Goal: Check status: Check status

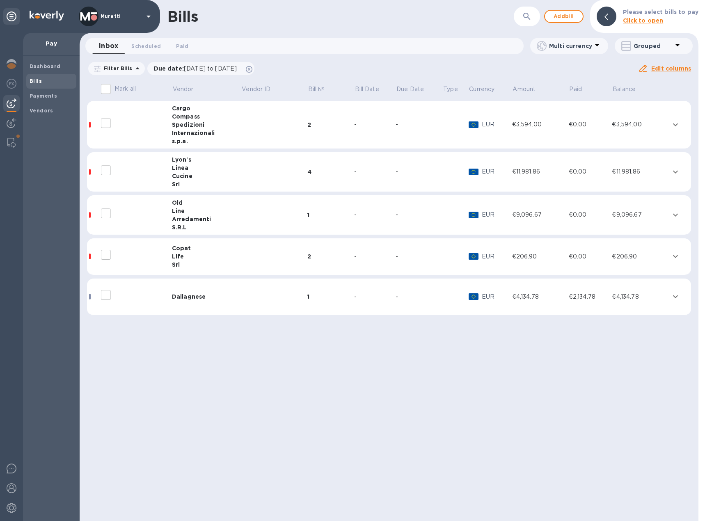
click at [43, 80] on span "Bills" at bounding box center [52, 81] width 44 height 8
click at [46, 94] on b "Payments" at bounding box center [44, 96] width 28 height 6
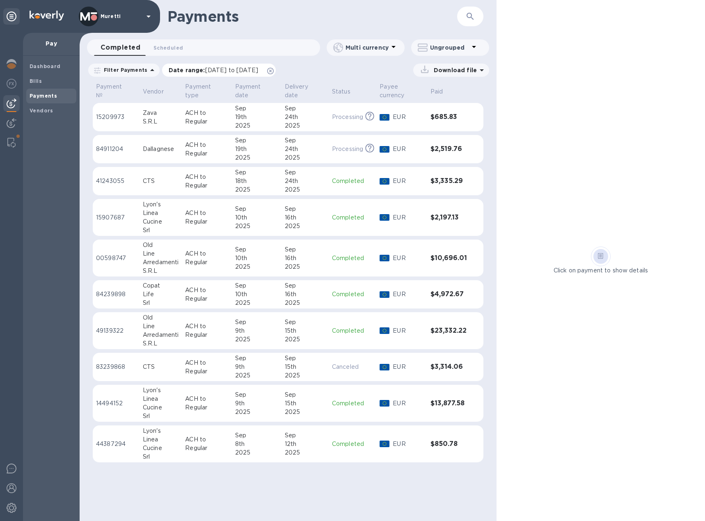
click at [274, 71] on icon at bounding box center [270, 71] width 7 height 7
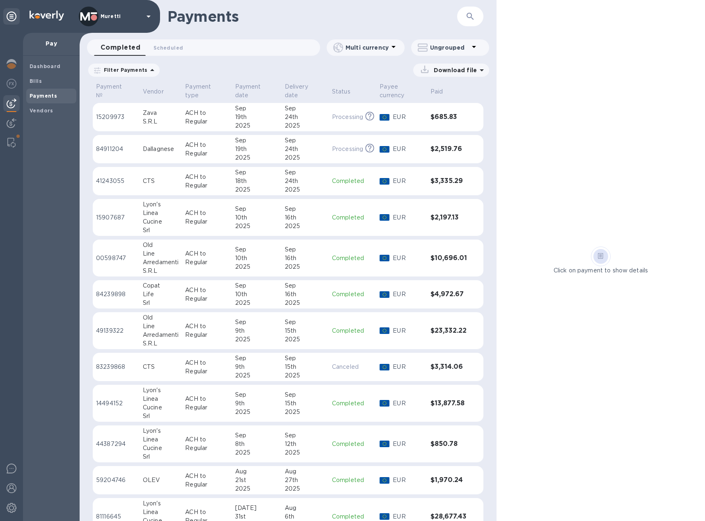
click at [432, 51] on p "Ungrouped" at bounding box center [449, 48] width 39 height 8
click at [440, 66] on li "Group payments by vendors" at bounding box center [464, 69] width 106 height 26
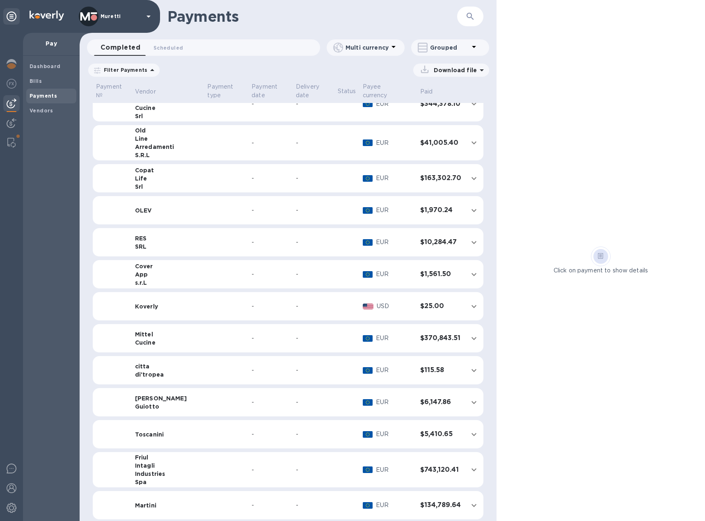
scroll to position [123, 0]
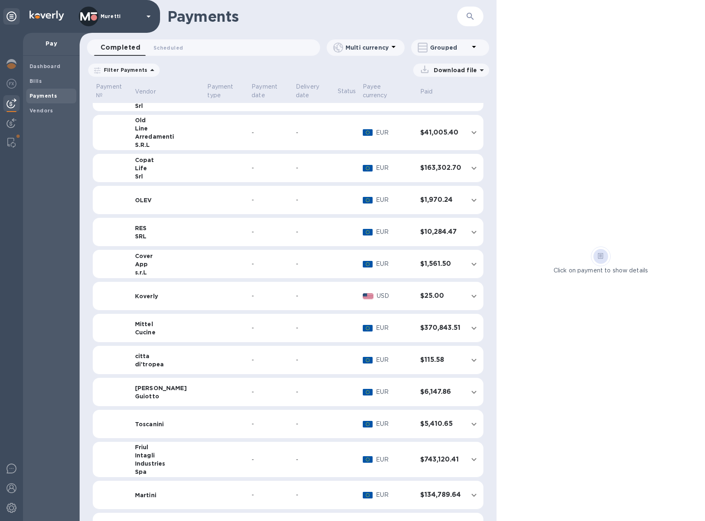
click at [158, 328] on div "Cucine" at bounding box center [168, 332] width 66 height 8
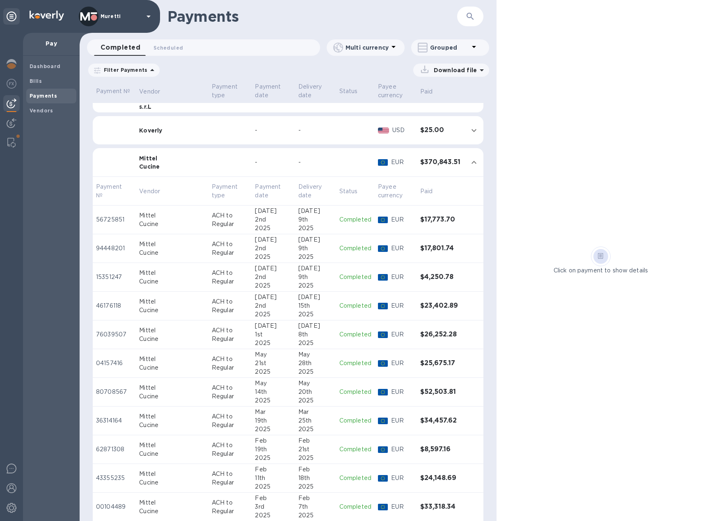
scroll to position [295, 0]
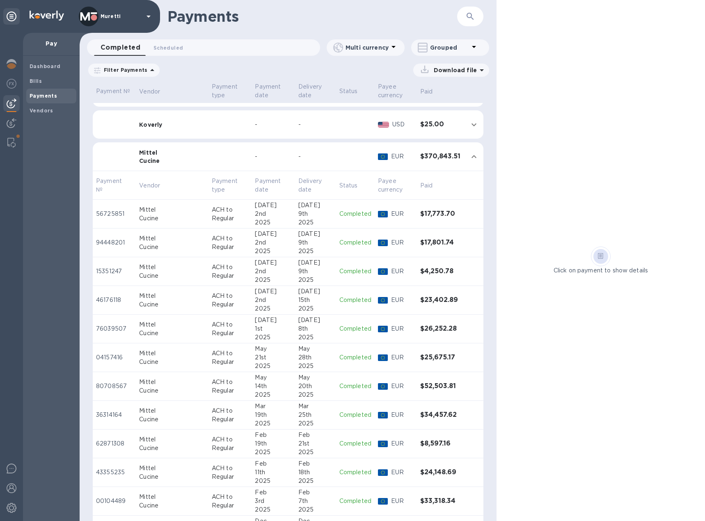
click at [172, 244] on div "Cucine" at bounding box center [172, 247] width 66 height 9
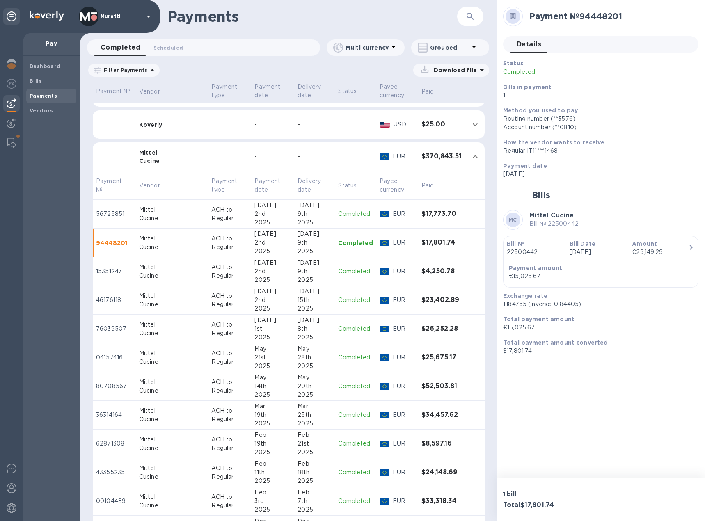
click at [208, 216] on td "ACH to Regular" at bounding box center [229, 214] width 43 height 29
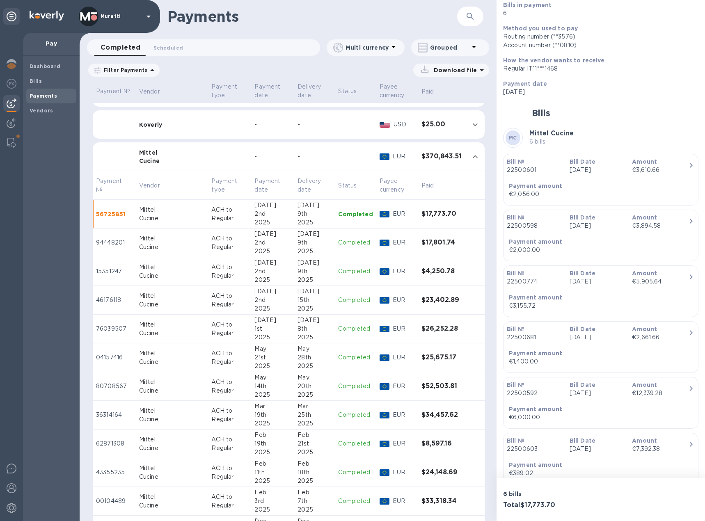
scroll to position [163, 0]
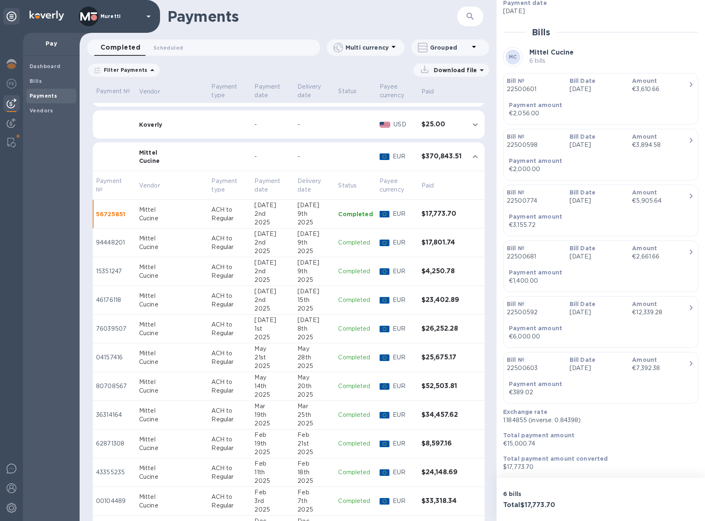
click at [140, 235] on td "Mittel Cucine" at bounding box center [172, 243] width 73 height 29
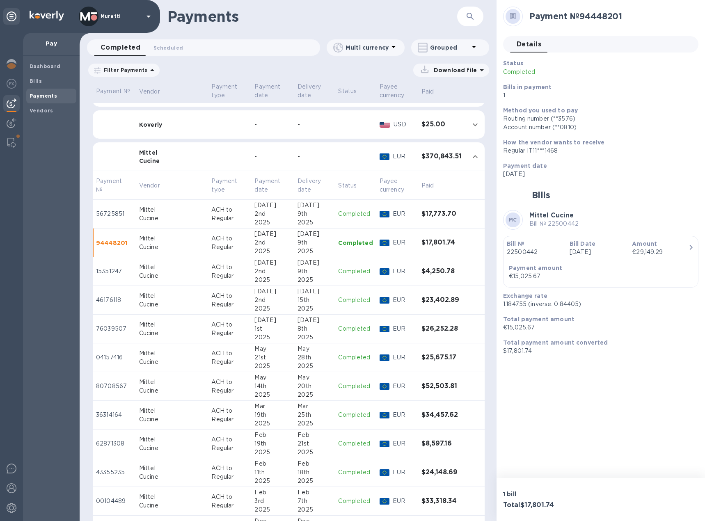
click at [230, 386] on td "ACH to Regular" at bounding box center [229, 386] width 43 height 29
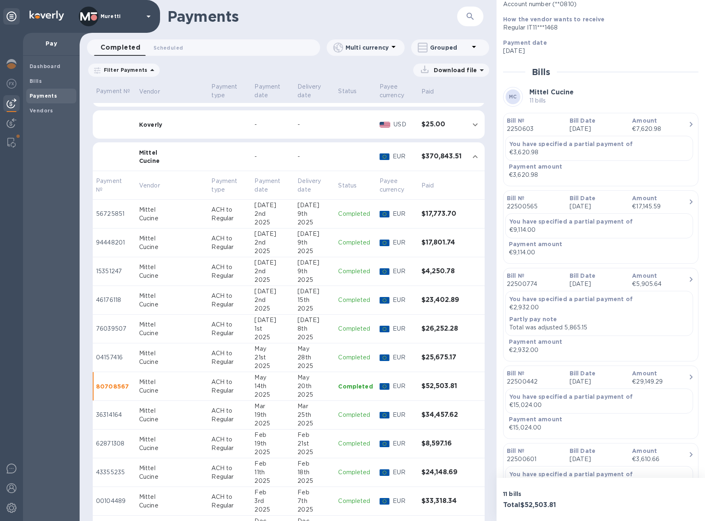
scroll to position [328, 0]
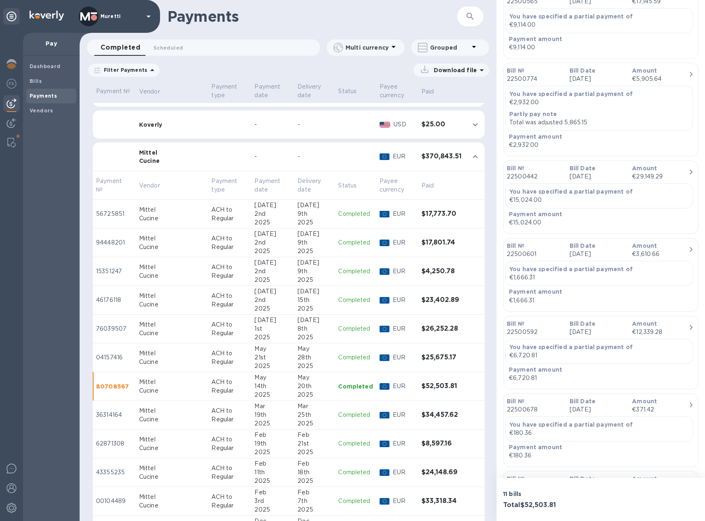
click at [523, 166] on b "Bill №" at bounding box center [516, 168] width 18 height 7
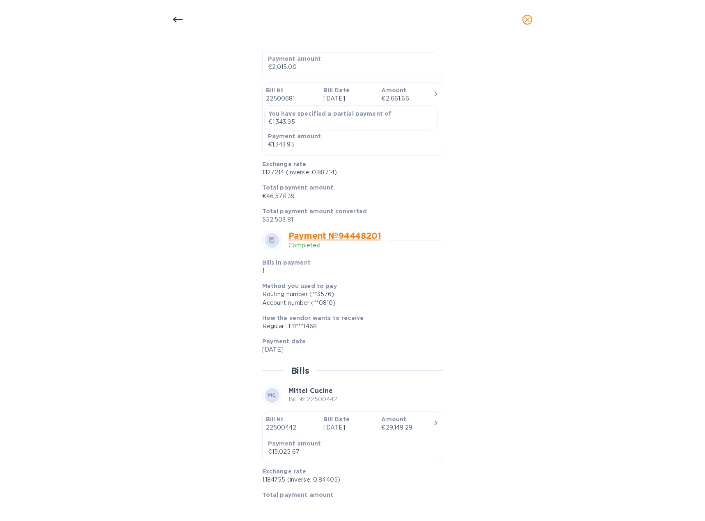
scroll to position [1279, 0]
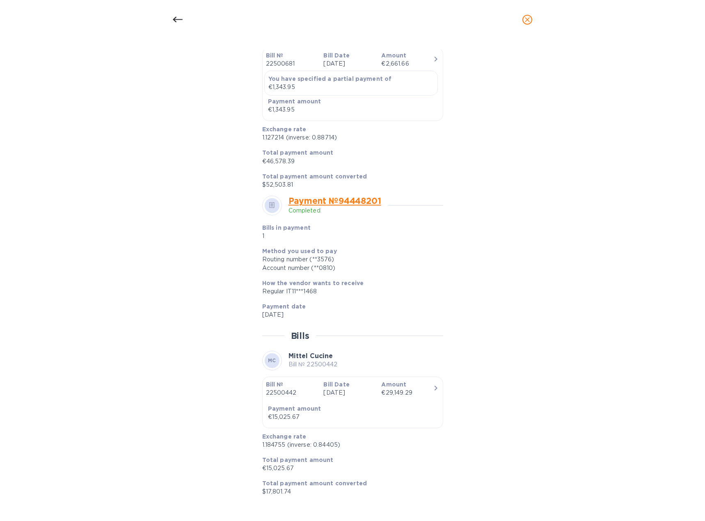
click at [526, 21] on icon "close" at bounding box center [527, 19] width 5 height 5
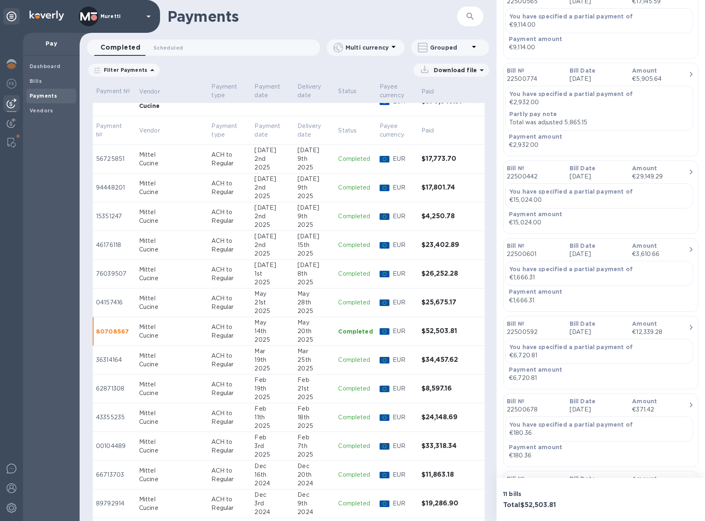
scroll to position [336, 0]
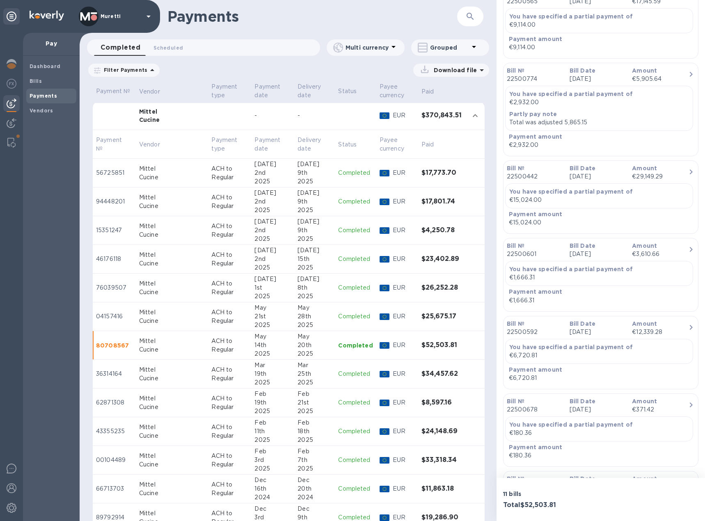
click at [260, 174] on div "2nd" at bounding box center [273, 173] width 37 height 9
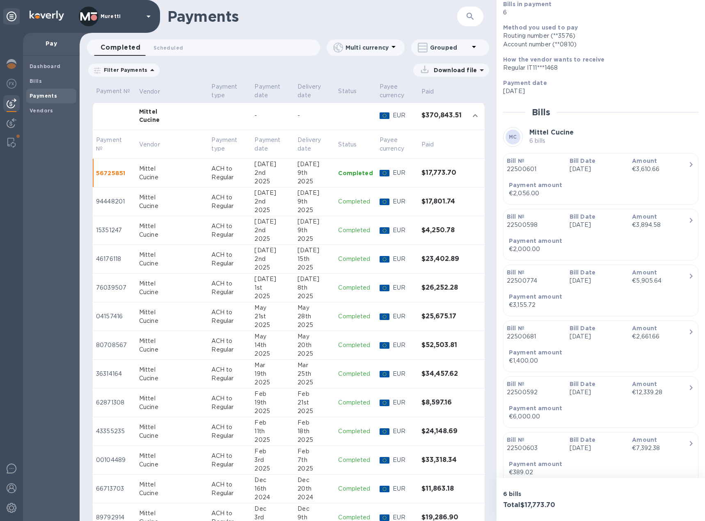
scroll to position [163, 0]
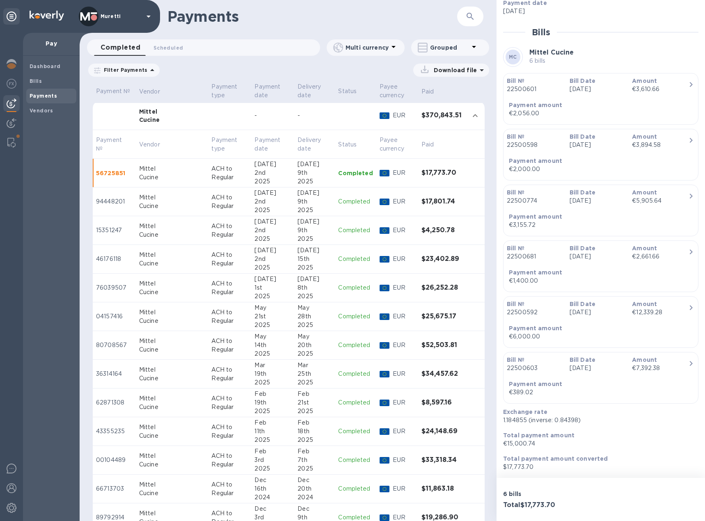
click at [273, 206] on div "2025" at bounding box center [273, 210] width 37 height 9
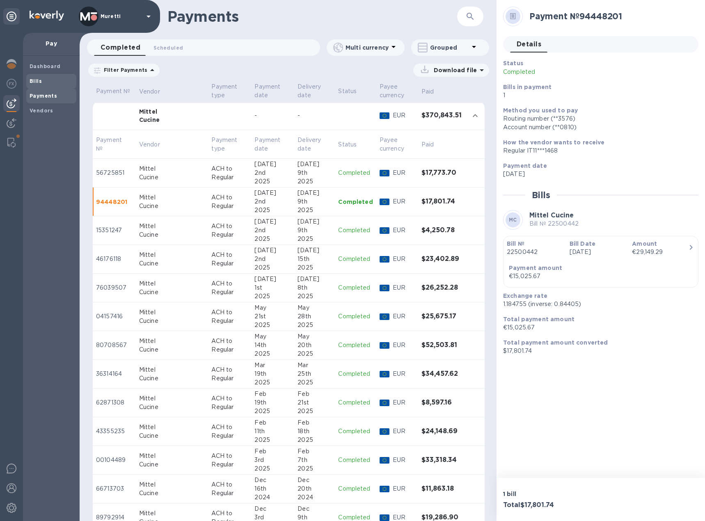
click at [39, 79] on b "Bills" at bounding box center [36, 81] width 12 height 6
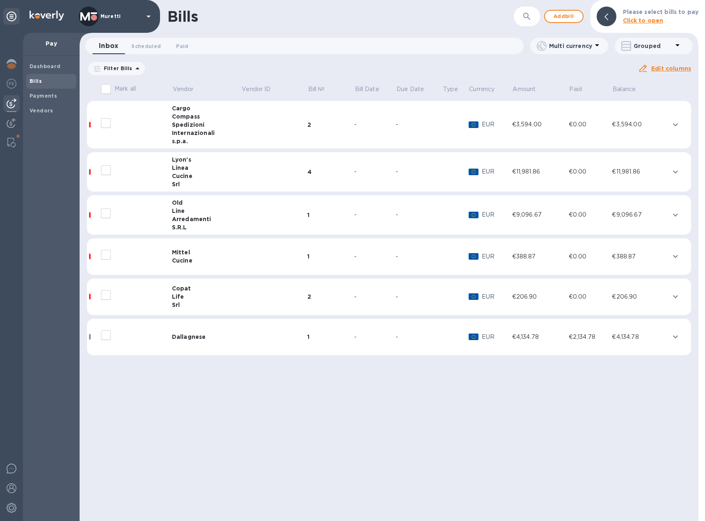
click at [200, 122] on div "Spedizioni" at bounding box center [206, 125] width 69 height 8
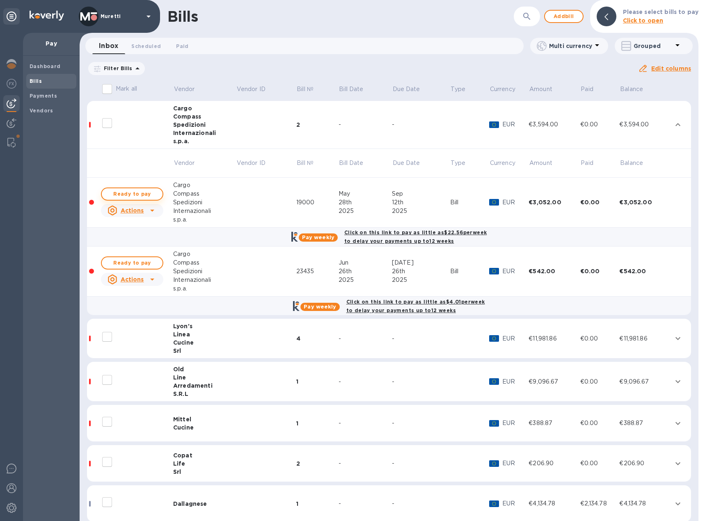
click at [148, 194] on span "Ready to pay" at bounding box center [132, 194] width 48 height 10
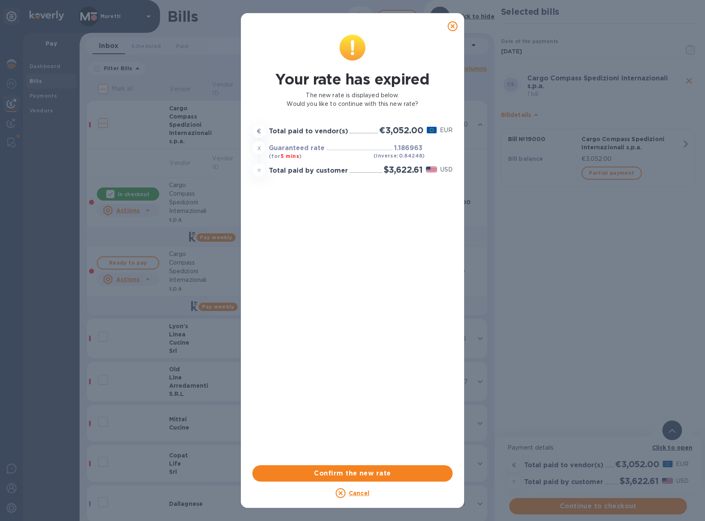
click at [453, 25] on icon at bounding box center [453, 26] width 10 height 10
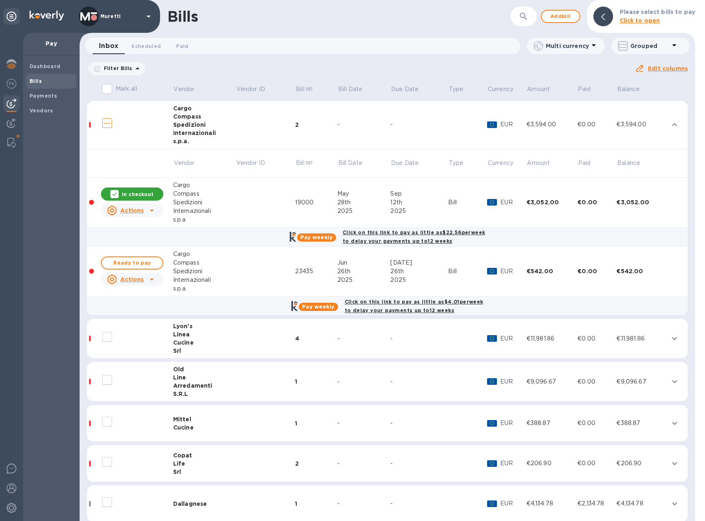
click at [453, 25] on icon at bounding box center [453, 26] width 10 height 10
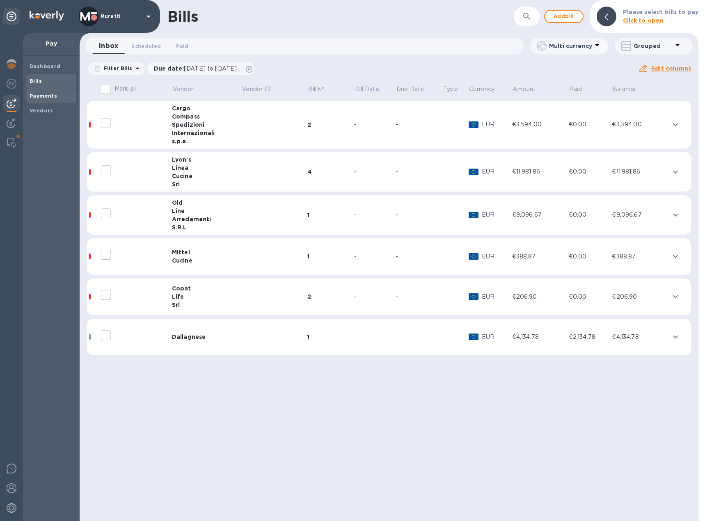
click at [49, 96] on b "Payments" at bounding box center [44, 96] width 28 height 6
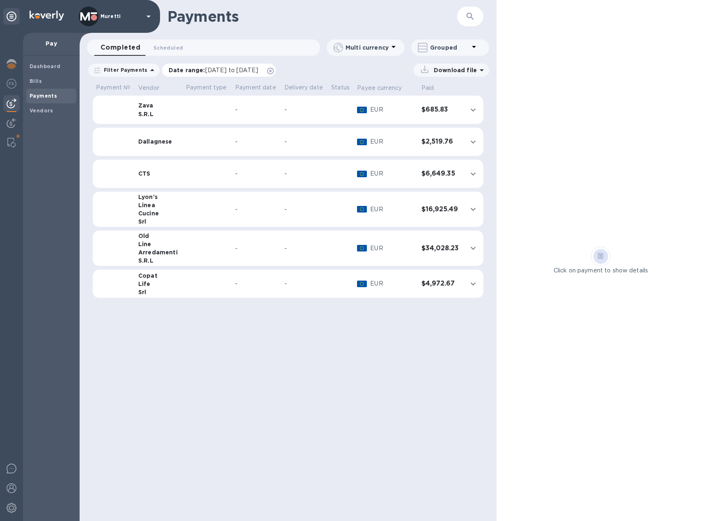
click at [274, 70] on icon at bounding box center [270, 71] width 7 height 7
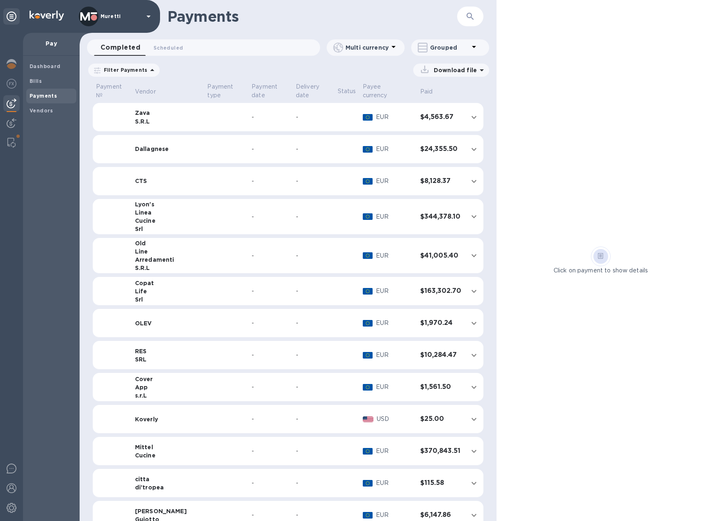
click at [177, 121] on td "Zava S.R.L" at bounding box center [168, 117] width 73 height 29
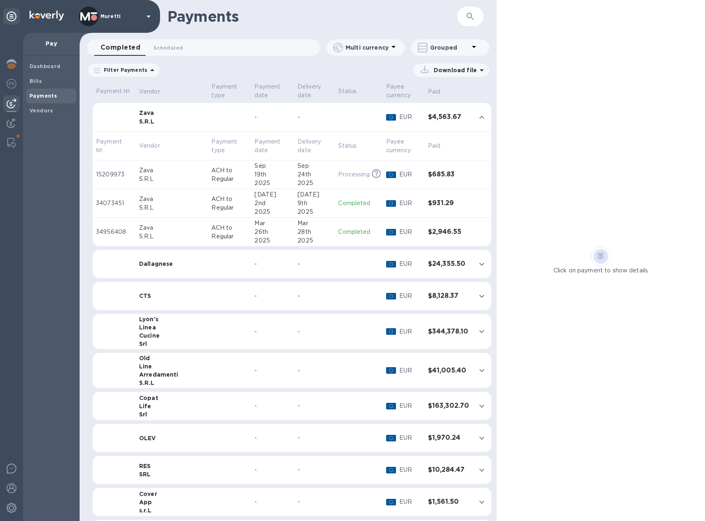
click at [208, 175] on td "ACH to Regular" at bounding box center [229, 175] width 43 height 29
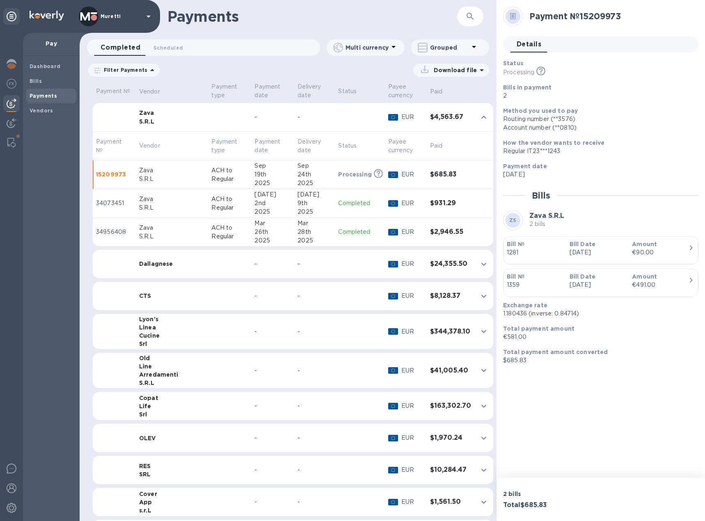
click at [214, 262] on td at bounding box center [229, 264] width 43 height 29
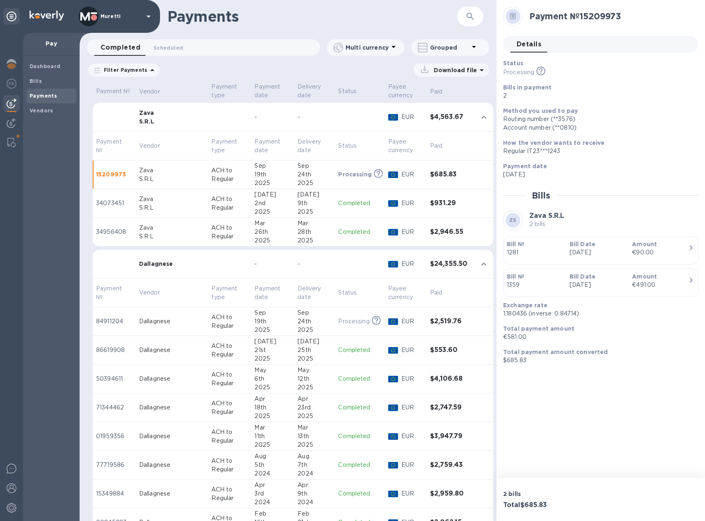
click at [211, 317] on p "ACH to Regular" at bounding box center [229, 321] width 37 height 17
